Goal: Task Accomplishment & Management: Use online tool/utility

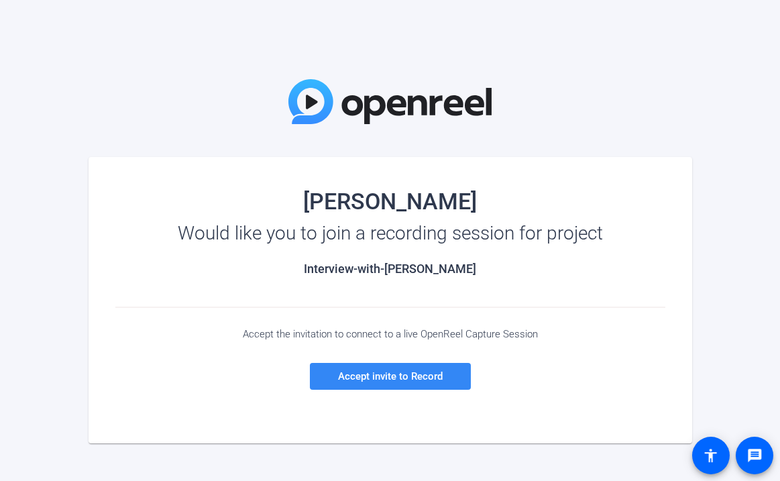
click at [408, 366] on span at bounding box center [390, 376] width 161 height 32
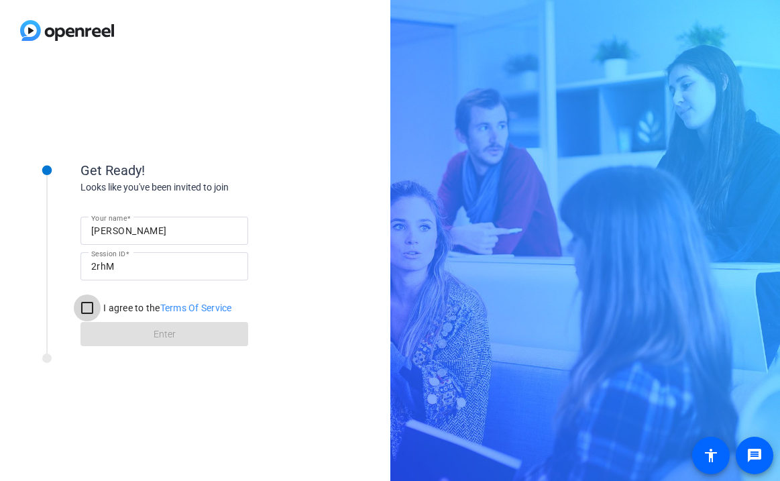
click at [90, 307] on input "I agree to the Terms Of Service" at bounding box center [87, 307] width 27 height 27
checkbox input "true"
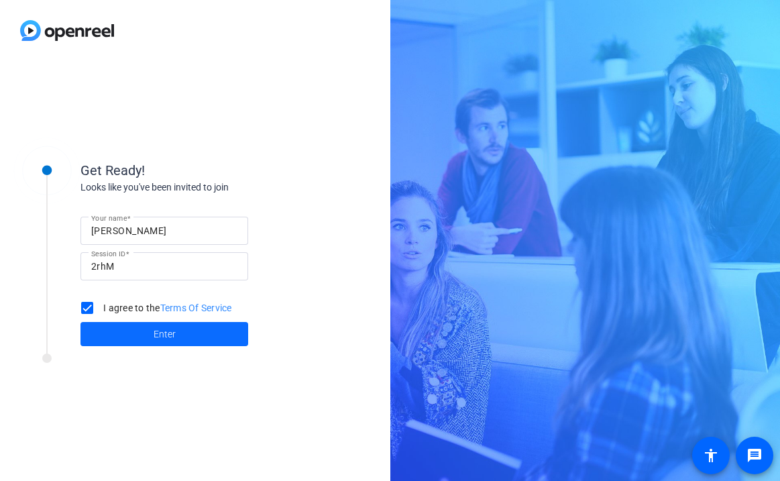
click at [155, 329] on span "Enter" at bounding box center [164, 334] width 22 height 14
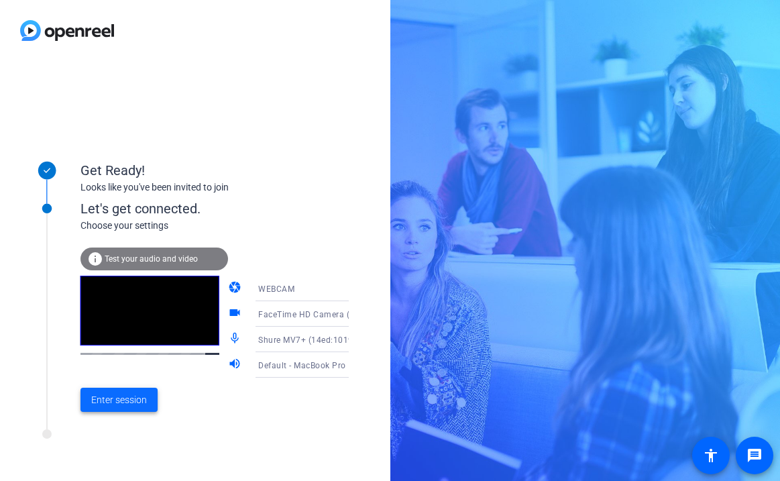
click at [130, 397] on span "Enter session" at bounding box center [119, 400] width 56 height 14
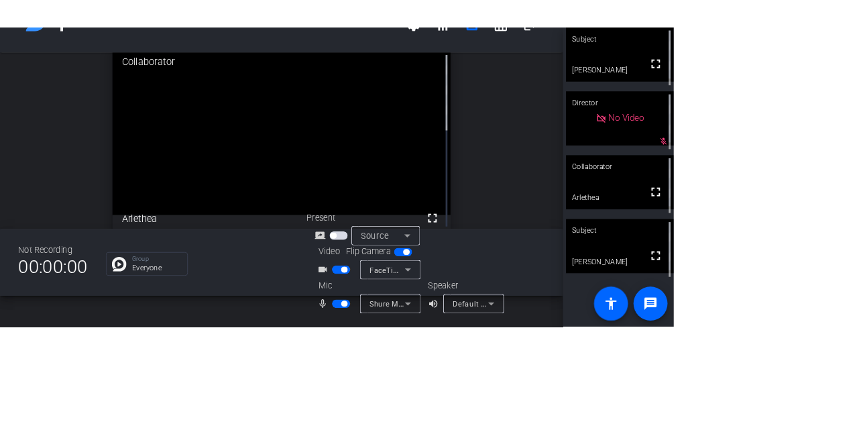
scroll to position [15, 0]
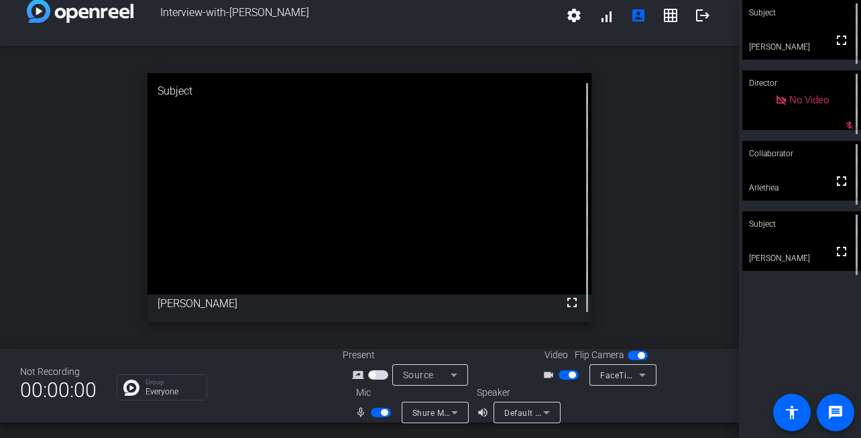
click at [566, 376] on span "button" at bounding box center [568, 374] width 20 height 9
click at [375, 410] on span "button" at bounding box center [381, 412] width 20 height 9
click at [483, 411] on mat-icon "volume_up" at bounding box center [485, 412] width 16 height 16
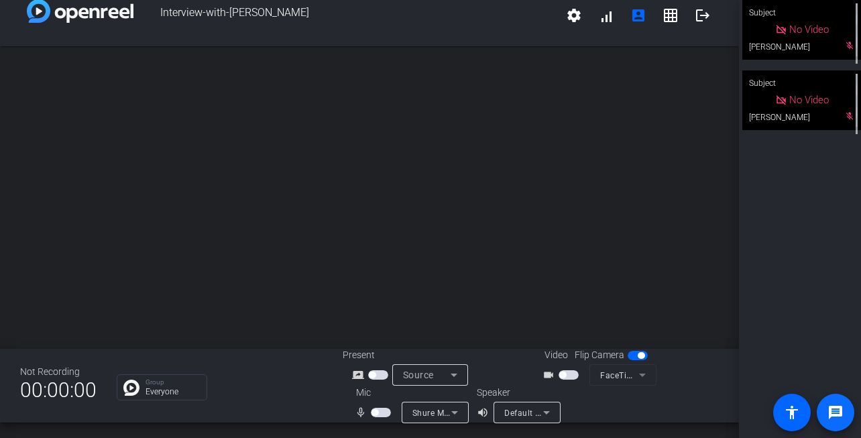
click at [779, 407] on mat-icon "message" at bounding box center [835, 412] width 16 height 16
